Goal: Check status

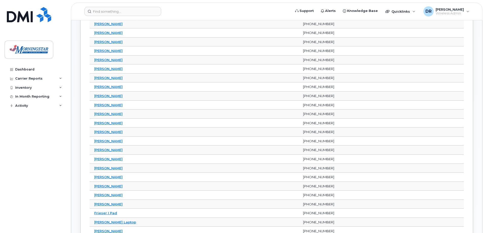
scroll to position [253, 0]
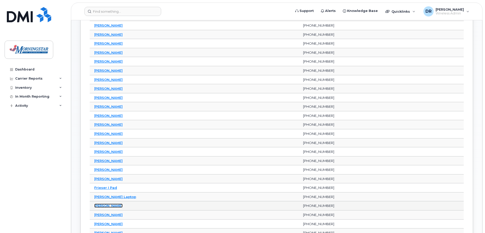
click at [104, 205] on link "[PERSON_NAME]" at bounding box center [108, 205] width 28 height 4
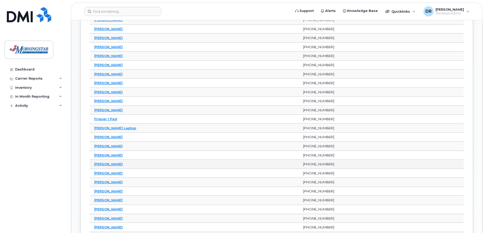
scroll to position [329, 0]
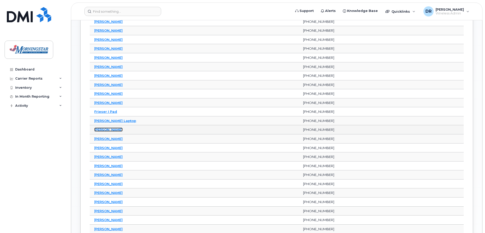
click at [108, 130] on link "[PERSON_NAME]" at bounding box center [108, 129] width 28 height 4
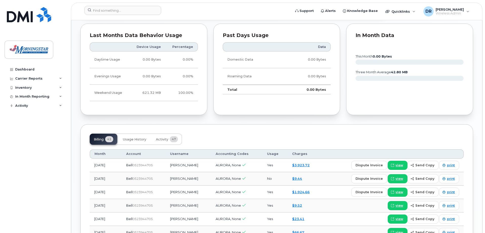
scroll to position [355, 0]
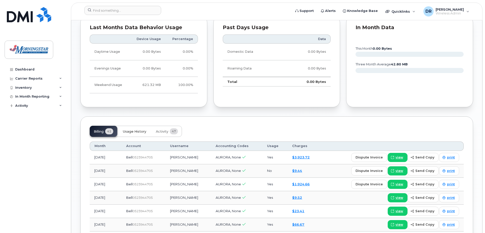
click at [134, 130] on span "Usage History" at bounding box center [134, 131] width 23 height 4
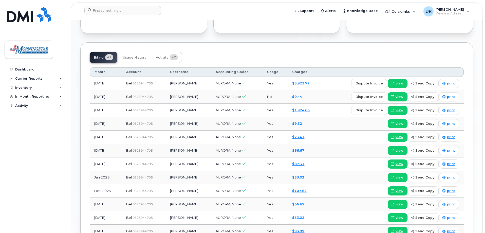
scroll to position [431, 0]
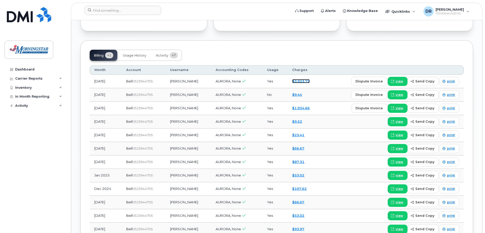
click at [295, 81] on link "$3,923.72" at bounding box center [300, 81] width 17 height 4
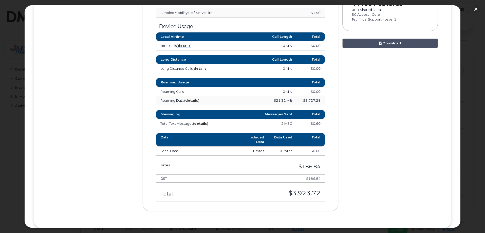
scroll to position [203, 0]
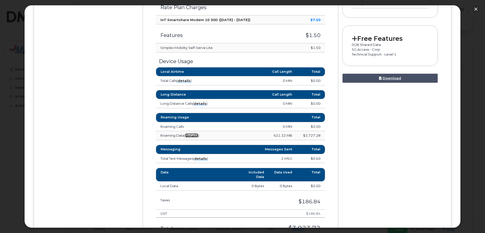
click at [191, 136] on strong "details" at bounding box center [191, 135] width 13 height 4
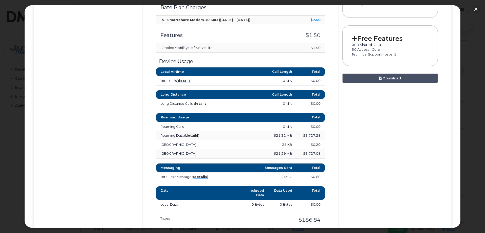
click at [193, 135] on strong "details" at bounding box center [191, 135] width 13 height 4
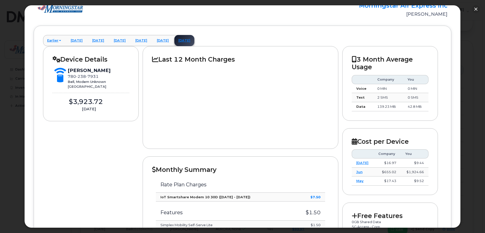
scroll to position [25, 0]
click at [173, 38] on link "July 2025" at bounding box center [163, 40] width 20 height 11
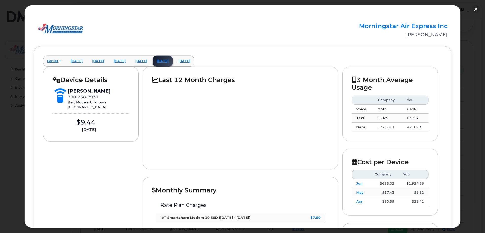
scroll to position [0, 0]
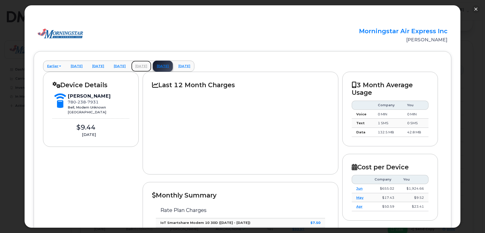
click at [151, 67] on link "June 2025" at bounding box center [141, 66] width 20 height 11
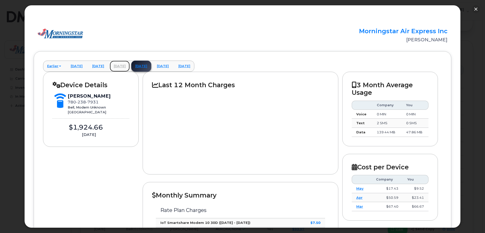
click at [130, 65] on link "[DATE]" at bounding box center [120, 66] width 20 height 11
click at [108, 67] on link "April 2025" at bounding box center [98, 66] width 20 height 11
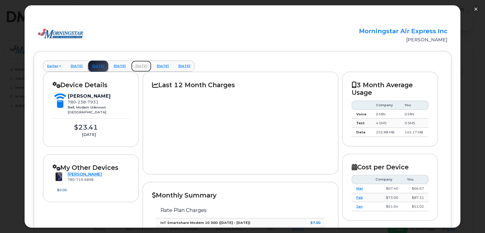
click at [151, 65] on link "June 2025" at bounding box center [141, 66] width 20 height 11
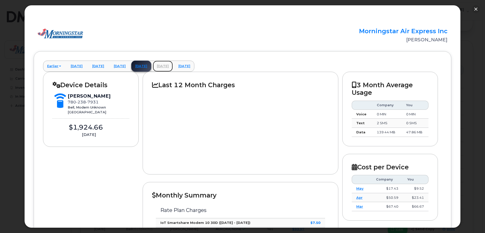
click at [173, 66] on link "July 2025" at bounding box center [163, 66] width 20 height 11
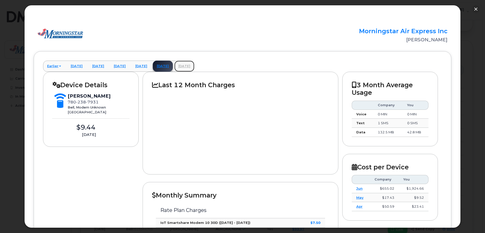
click at [194, 66] on link "[DATE]" at bounding box center [184, 66] width 20 height 11
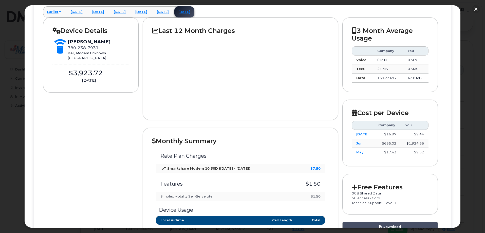
scroll to position [51, 0]
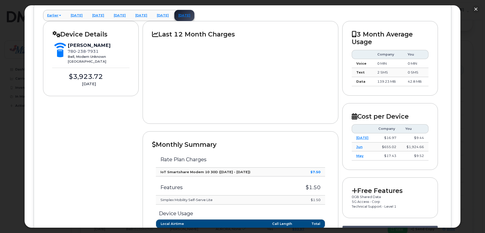
click at [155, 34] on icon at bounding box center [155, 34] width 6 height 6
click at [229, 33] on h2 "Last 12 Month Charges" at bounding box center [240, 34] width 177 height 8
click at [87, 16] on link "March 2025" at bounding box center [77, 15] width 20 height 11
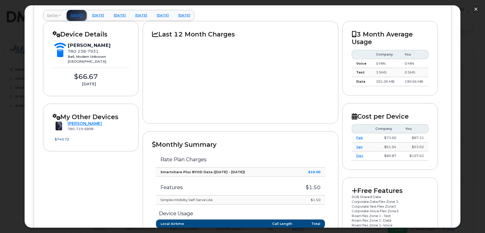
click at [58, 15] on link "Earlier" at bounding box center [54, 15] width 22 height 11
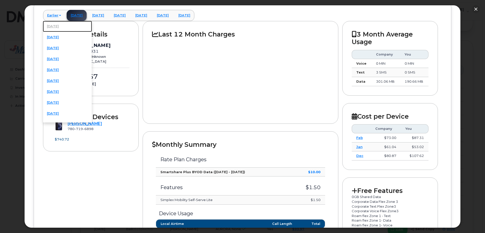
click at [61, 25] on link "February 2025" at bounding box center [67, 26] width 49 height 11
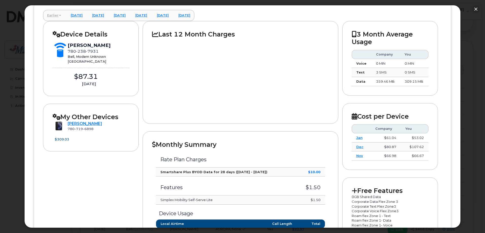
click at [59, 15] on link "Earlier" at bounding box center [54, 15] width 22 height 11
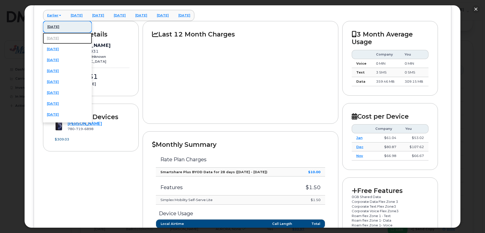
click at [60, 38] on link "January 2025" at bounding box center [67, 38] width 49 height 11
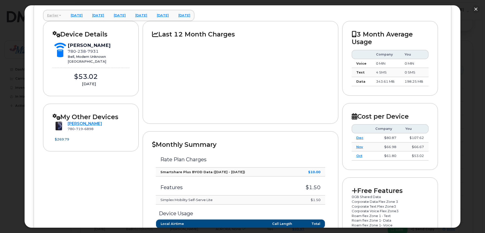
click at [56, 14] on link "Earlier" at bounding box center [54, 15] width 22 height 11
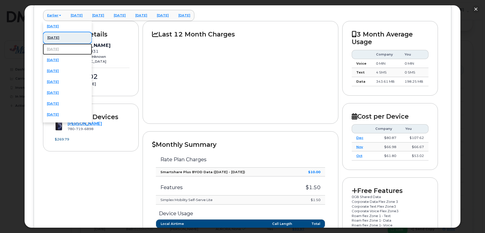
click at [59, 48] on link "December 2024" at bounding box center [67, 49] width 49 height 11
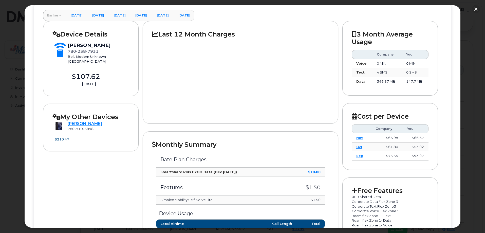
click at [57, 16] on link "Earlier" at bounding box center [54, 15] width 22 height 11
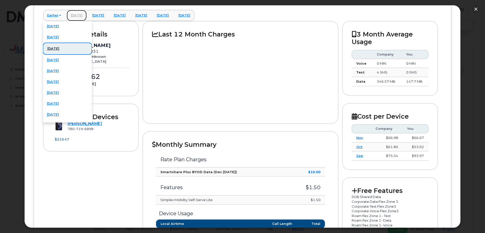
click at [75, 15] on link "March 2025" at bounding box center [77, 15] width 20 height 11
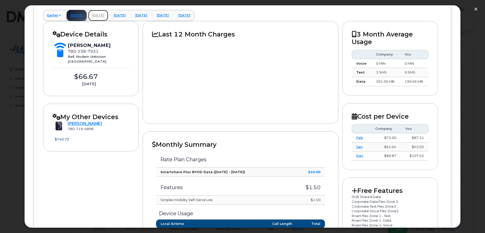
click at [108, 15] on link "April 2025" at bounding box center [98, 15] width 20 height 11
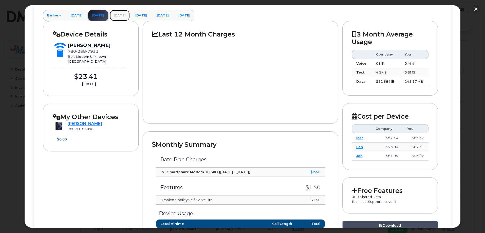
click at [130, 15] on link "[DATE]" at bounding box center [120, 15] width 20 height 11
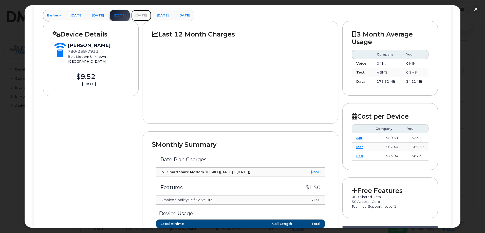
click at [151, 14] on link "June 2025" at bounding box center [141, 15] width 20 height 11
click at [173, 14] on link "July 2025" at bounding box center [163, 15] width 20 height 11
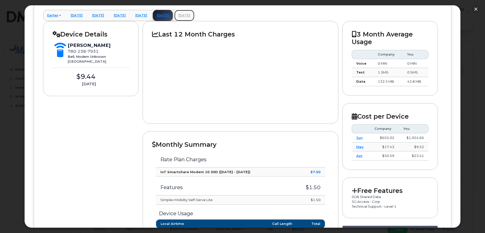
click at [194, 17] on link "[DATE]" at bounding box center [184, 15] width 20 height 11
